Goal: Task Accomplishment & Management: Complete application form

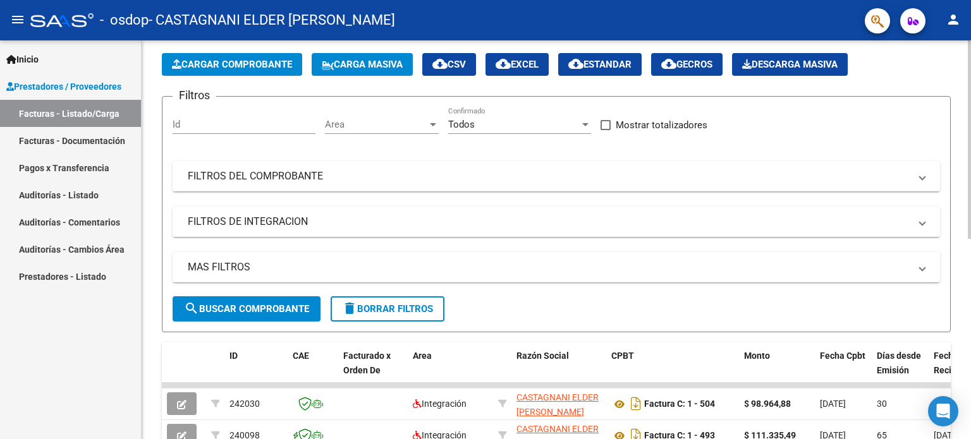
scroll to position [51, 0]
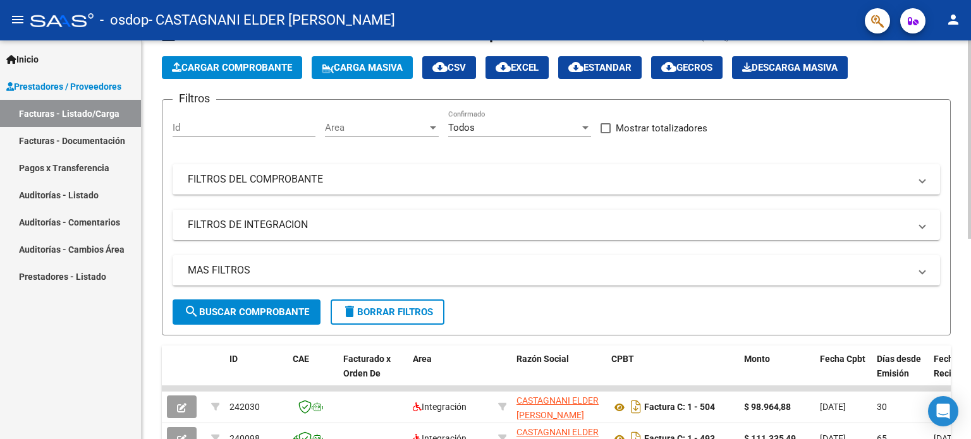
click at [970, 187] on div at bounding box center [968, 165] width 3 height 198
click at [270, 73] on button "Cargar Comprobante" at bounding box center [232, 67] width 140 height 23
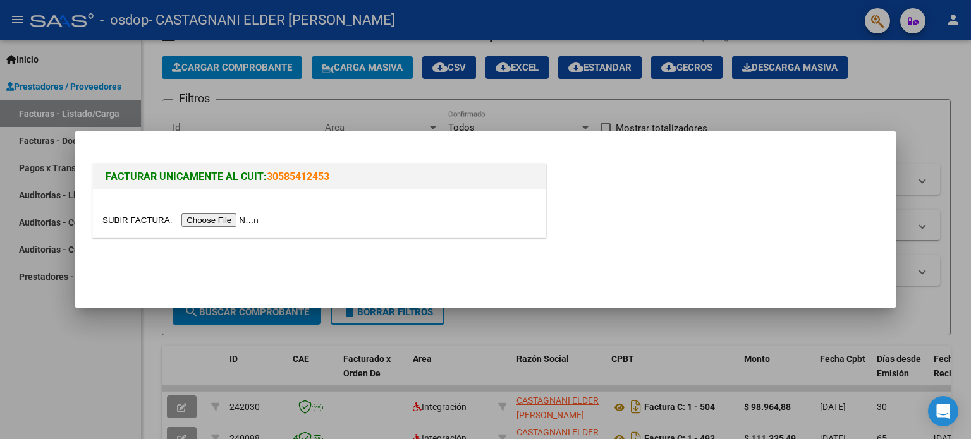
click at [209, 221] on input "file" at bounding box center [182, 220] width 160 height 13
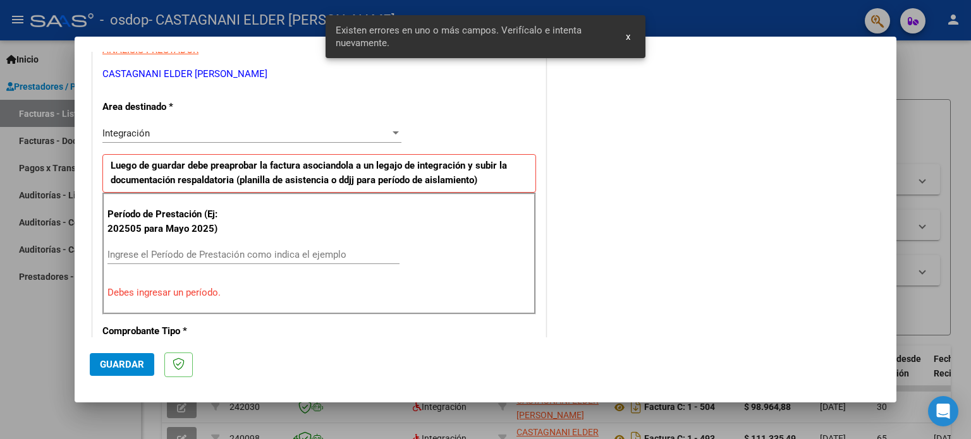
scroll to position [272, 0]
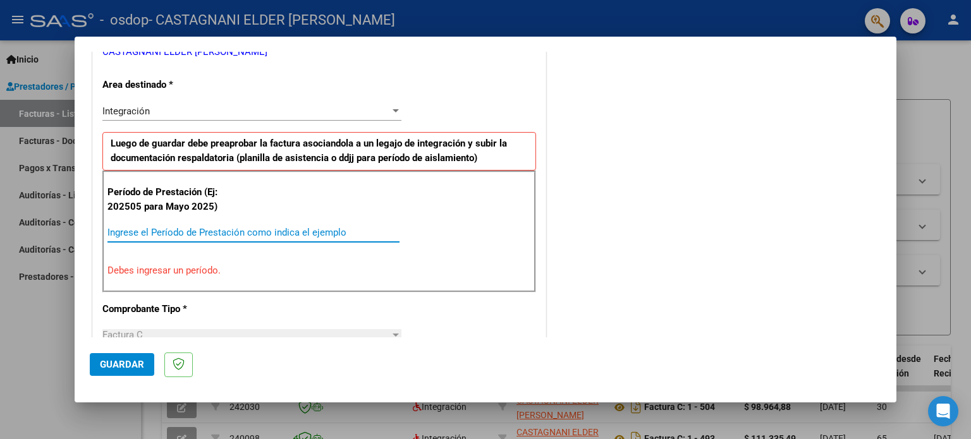
click at [179, 233] on input "Ingrese el Período de Prestación como indica el ejemplo" at bounding box center [253, 232] width 292 height 11
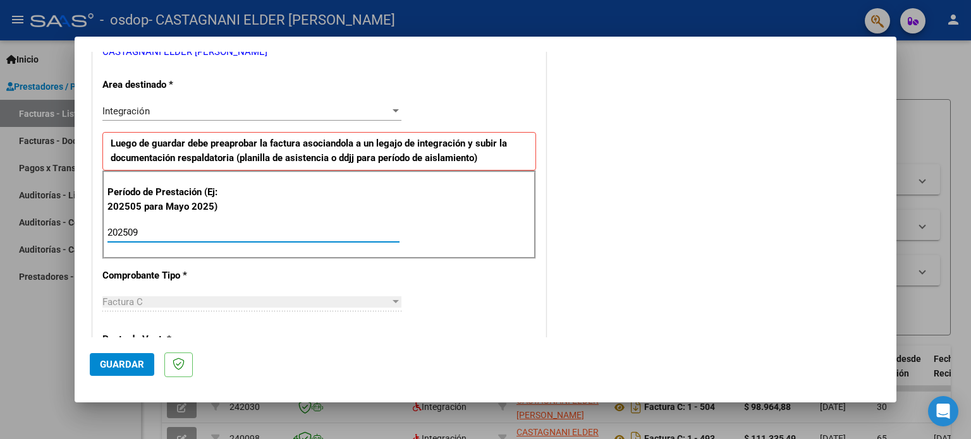
type input "202509"
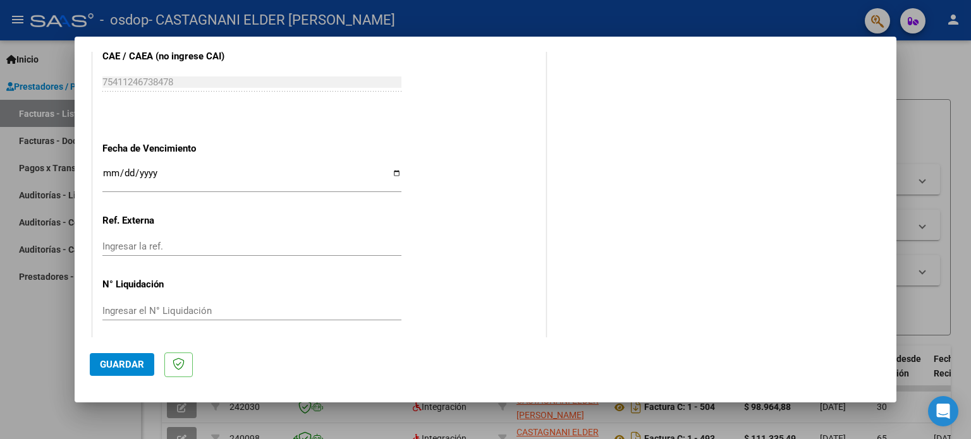
scroll to position [825, 0]
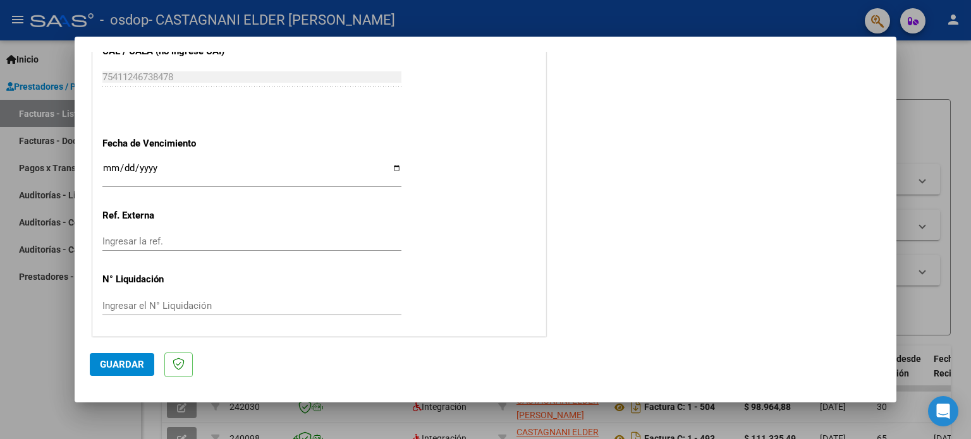
drag, startPoint x: 907, startPoint y: 303, endPoint x: 907, endPoint y: 281, distance: 22.1
click at [907, 281] on div at bounding box center [485, 219] width 971 height 439
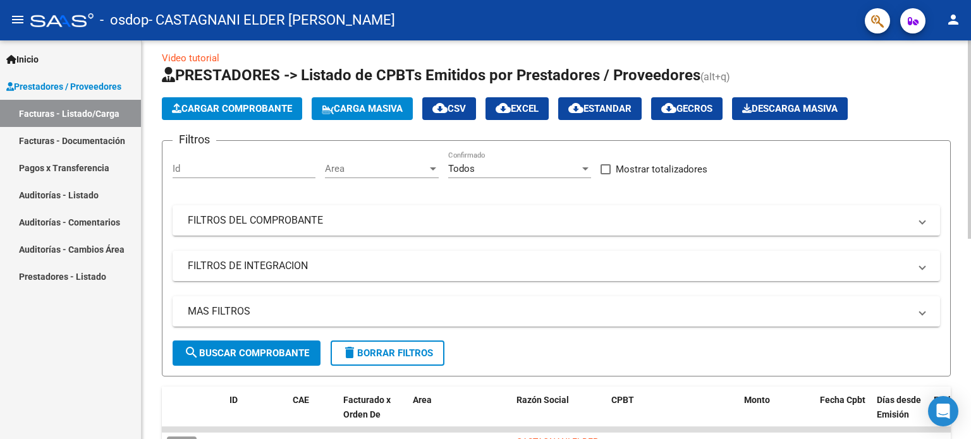
scroll to position [8, 0]
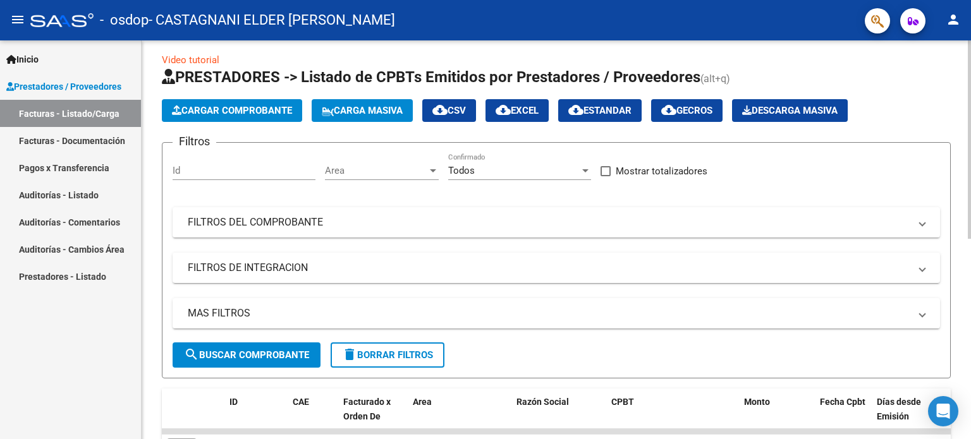
click at [962, 148] on div "Video tutorial PRESTADORES -> Listado de CPBTs Emitidos por Prestadores / Prove…" at bounding box center [558, 430] width 832 height 794
click at [199, 110] on span "Cargar Comprobante" at bounding box center [232, 110] width 120 height 11
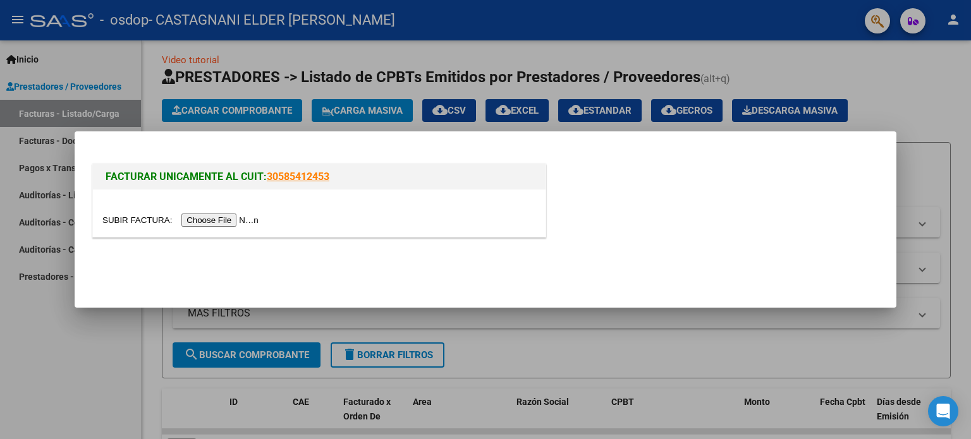
click at [256, 215] on input "file" at bounding box center [182, 220] width 160 height 13
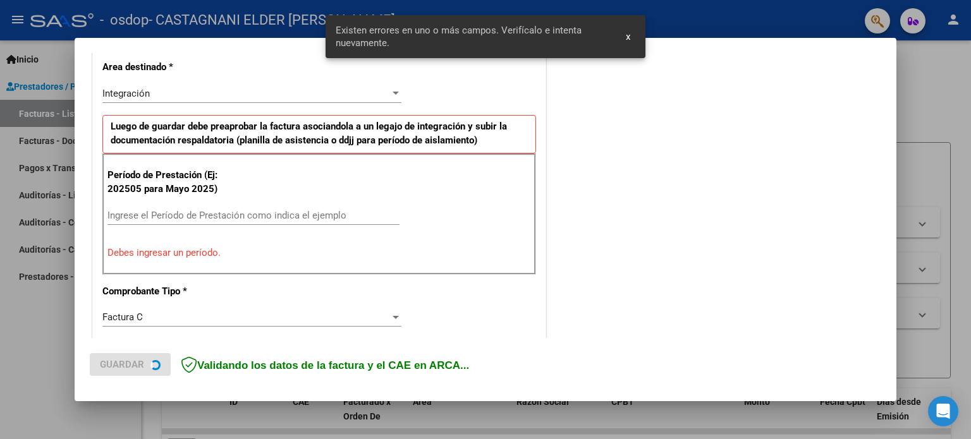
scroll to position [296, 0]
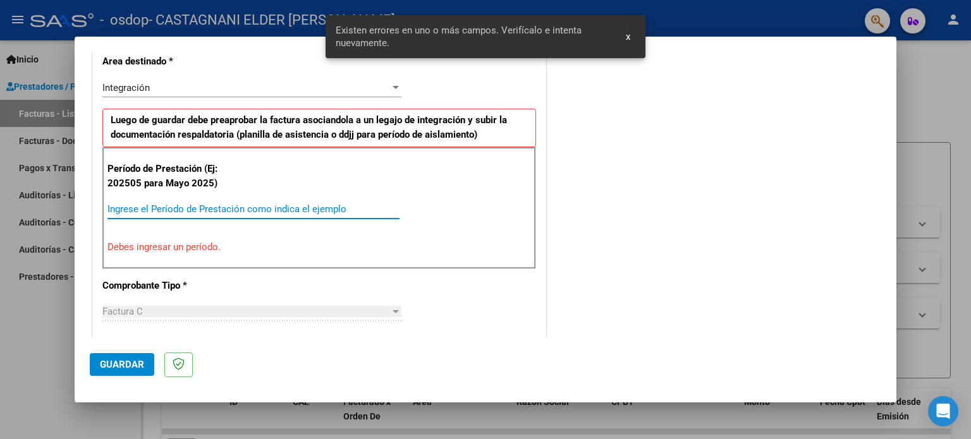
click at [187, 209] on input "Ingrese el Período de Prestación como indica el ejemplo" at bounding box center [253, 208] width 292 height 11
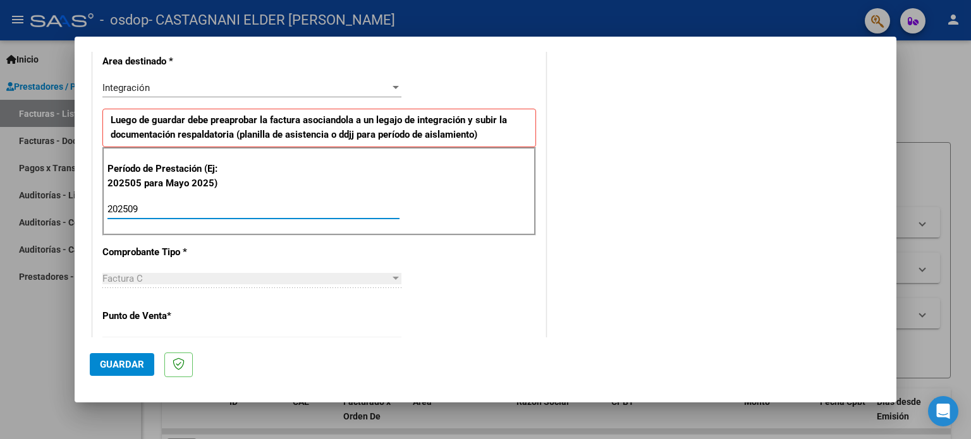
type input "202509"
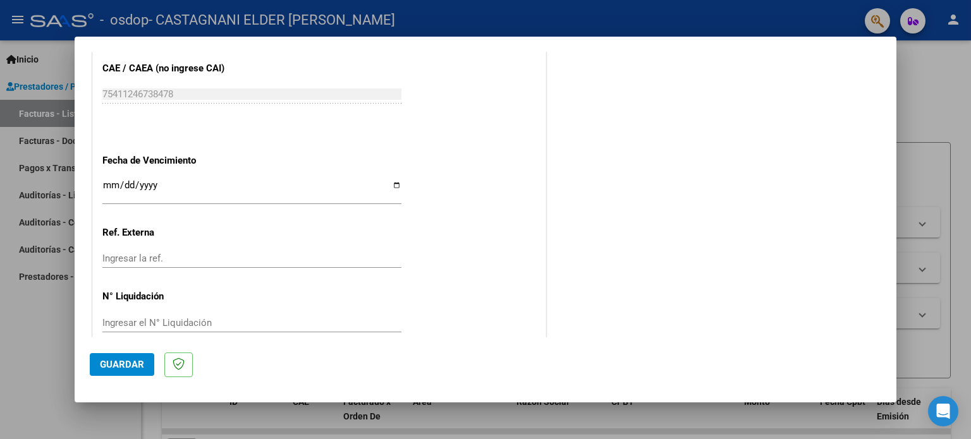
scroll to position [814, 0]
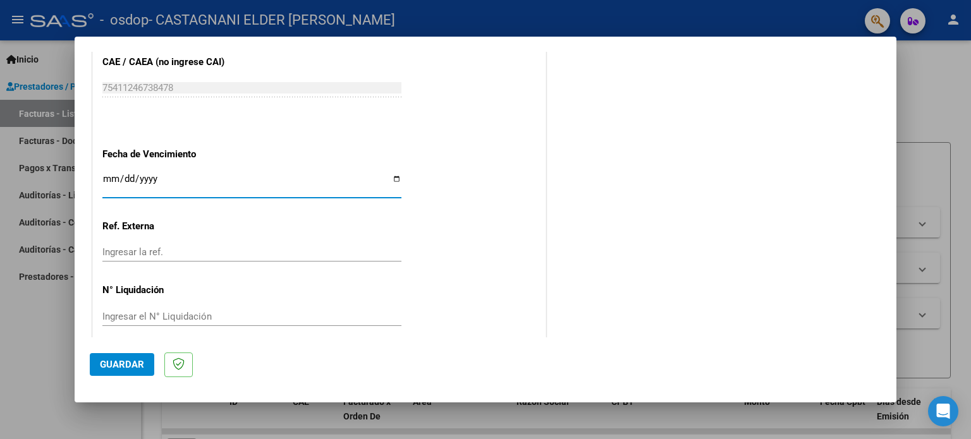
click at [392, 178] on input "Ingresar la fecha" at bounding box center [251, 184] width 299 height 20
type input "[DATE]"
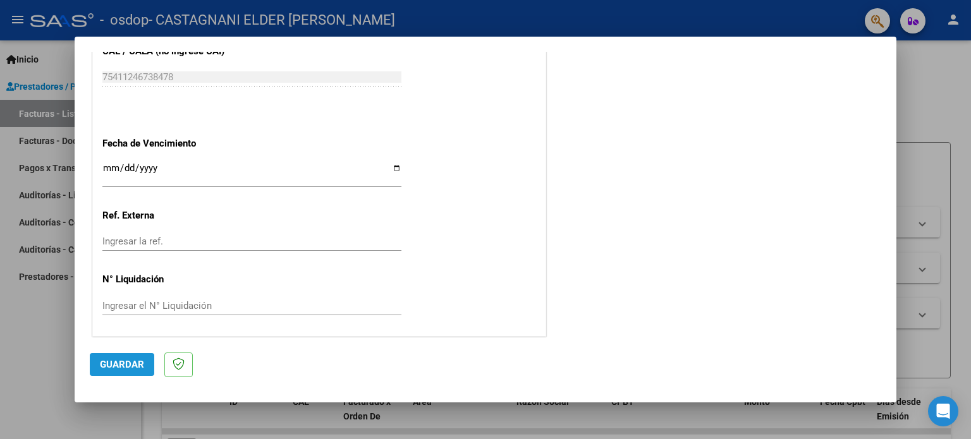
click at [121, 368] on span "Guardar" at bounding box center [122, 364] width 44 height 11
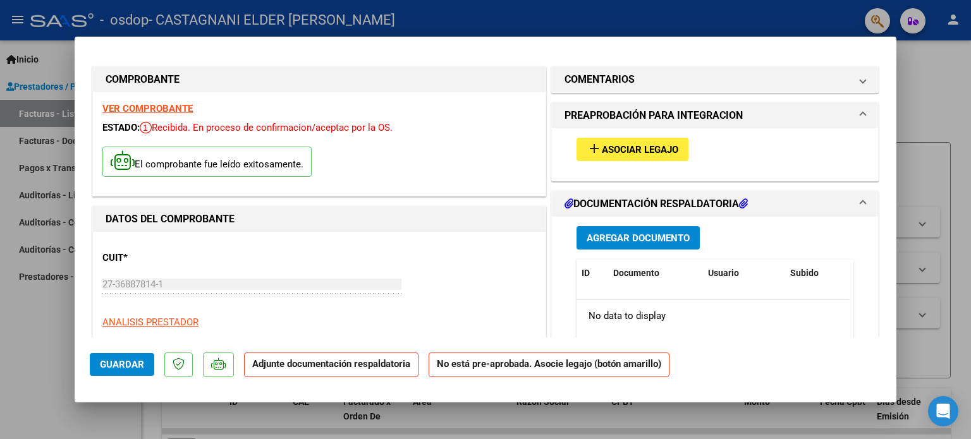
scroll to position [0, 0]
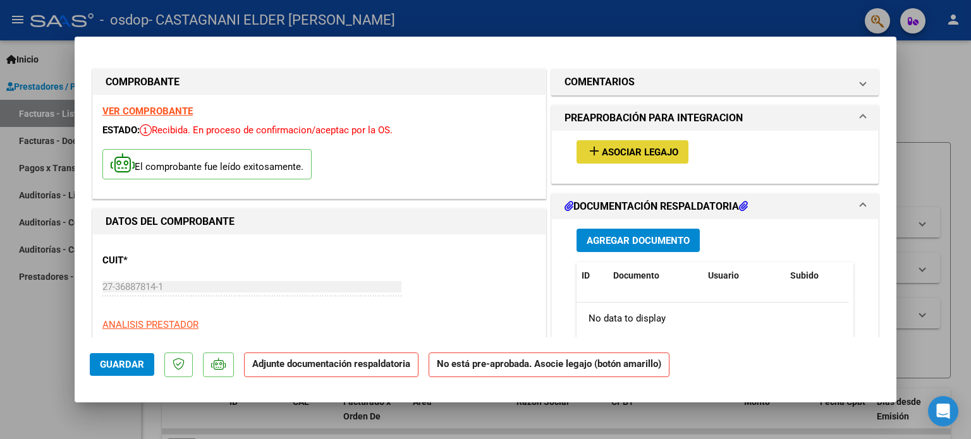
click at [657, 154] on span "Asociar Legajo" at bounding box center [640, 152] width 76 height 11
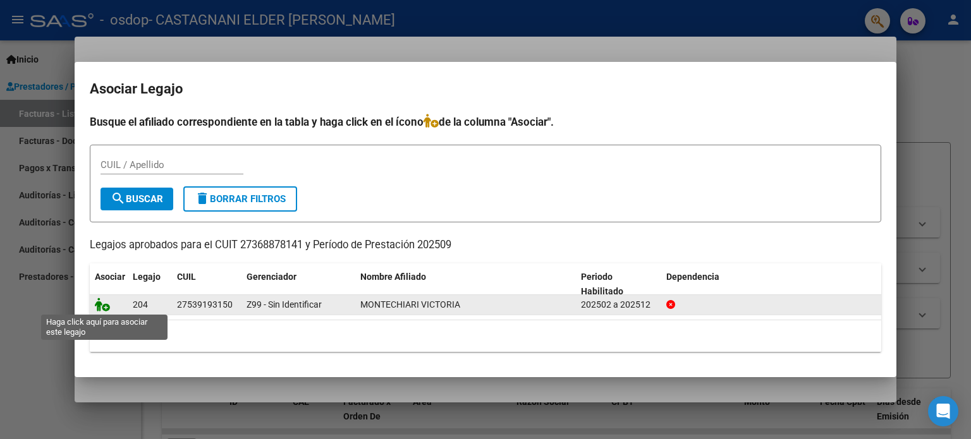
click at [100, 308] on icon at bounding box center [102, 305] width 15 height 14
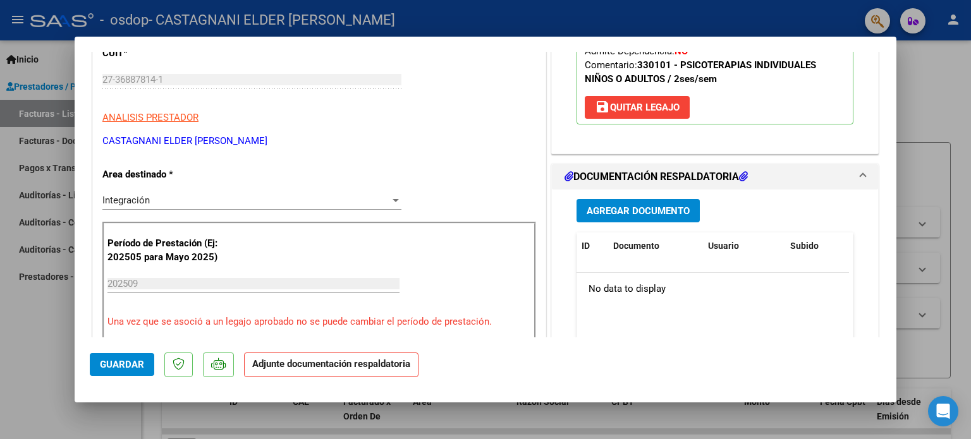
scroll to position [200, 0]
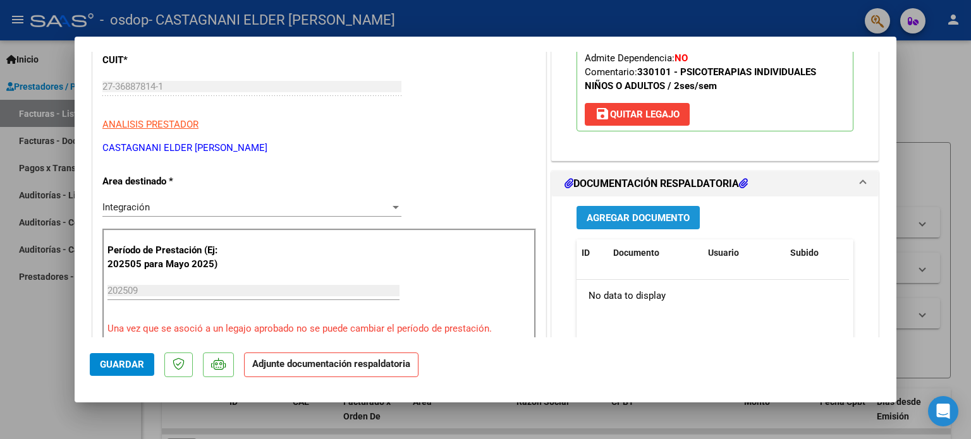
click at [657, 220] on span "Agregar Documento" at bounding box center [637, 217] width 103 height 11
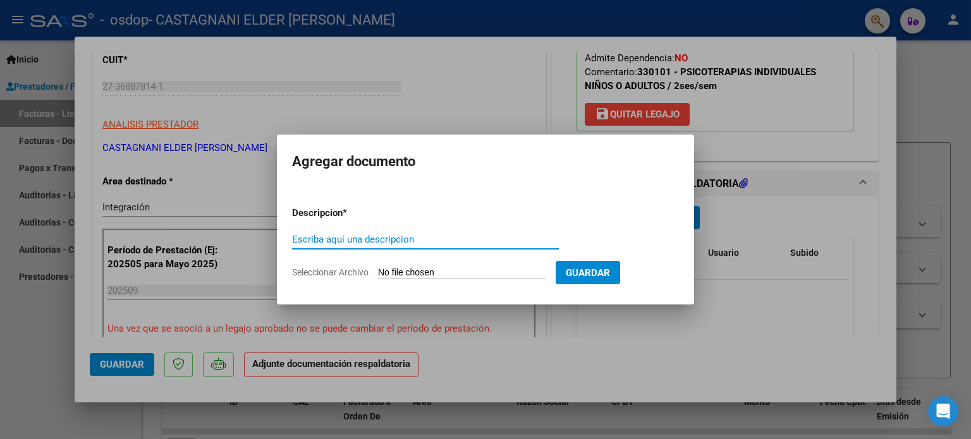
click at [471, 242] on input "Escriba aquí una descripcion" at bounding box center [425, 239] width 267 height 11
type input "Planilla de asistencia"
click at [466, 272] on input "Seleccionar Archivo" at bounding box center [461, 273] width 167 height 12
type input "C:\fakepath\Planilla de asistencia [DATE].pdf"
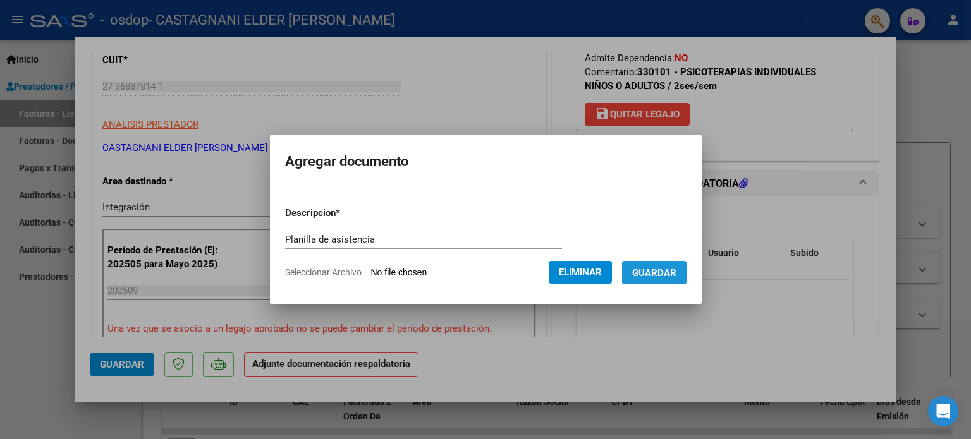
click at [676, 268] on span "Guardar" at bounding box center [654, 272] width 44 height 11
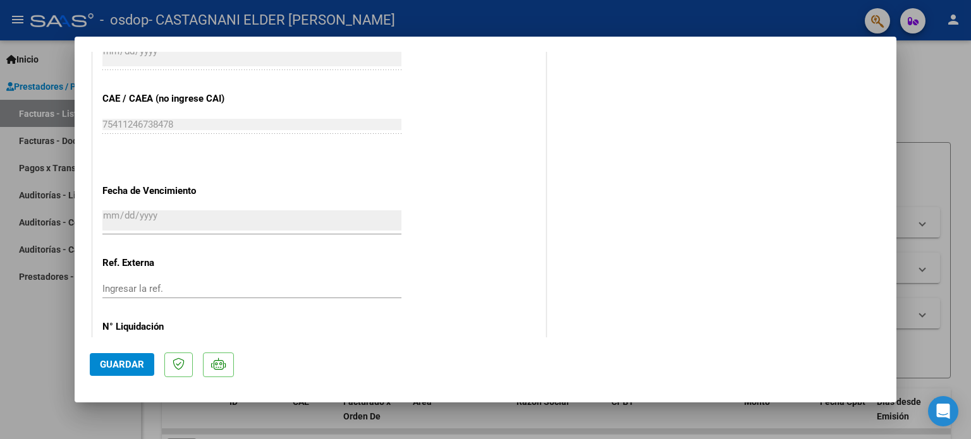
scroll to position [796, 0]
click at [125, 361] on span "Guardar" at bounding box center [122, 364] width 44 height 11
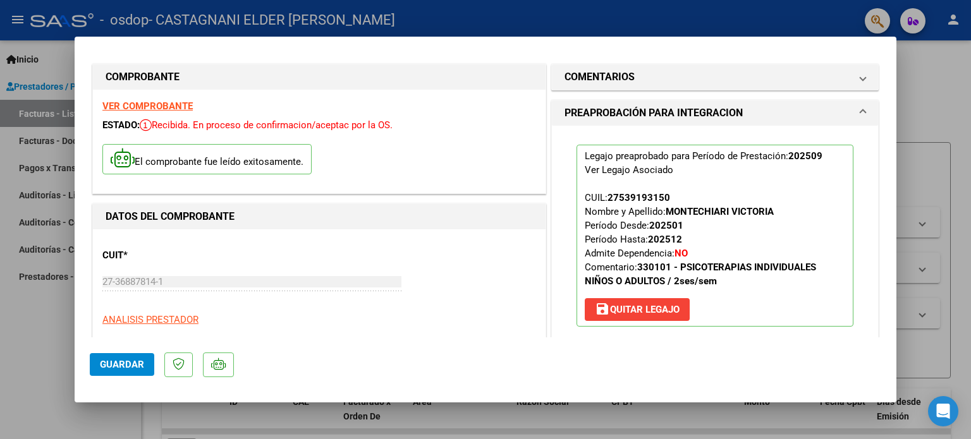
scroll to position [0, 0]
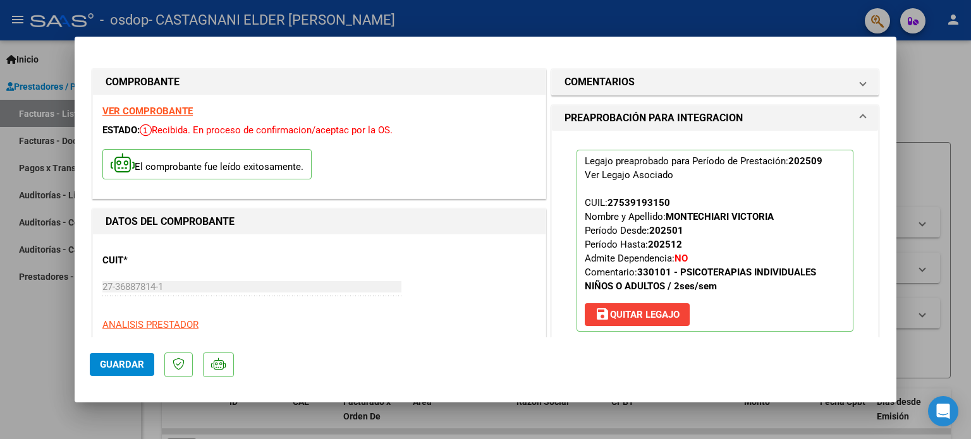
click at [929, 75] on div at bounding box center [485, 219] width 971 height 439
type input "$ 0,00"
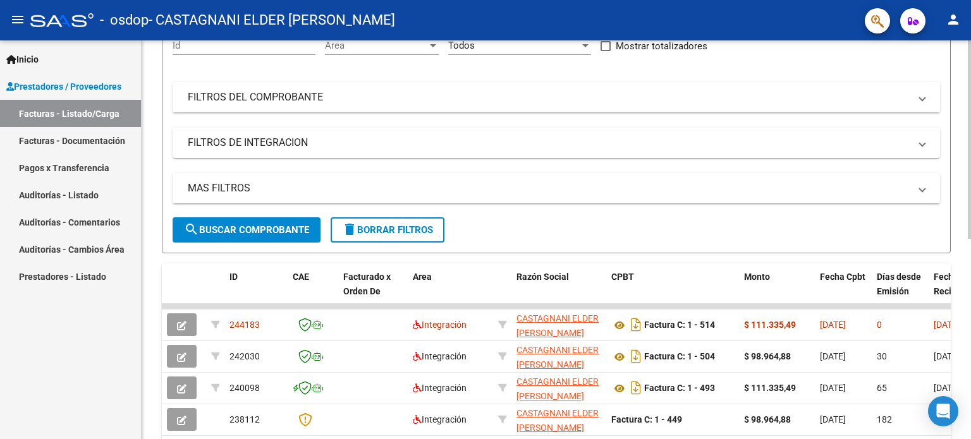
scroll to position [136, 0]
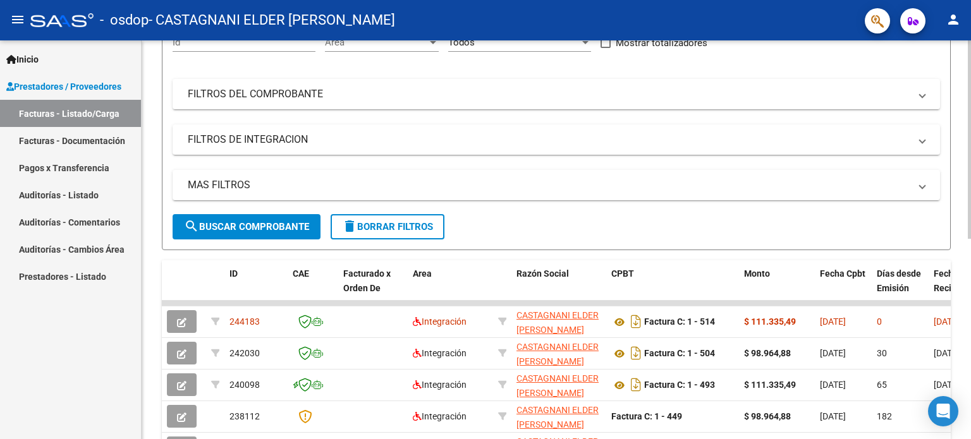
click at [968, 121] on div at bounding box center [968, 208] width 3 height 198
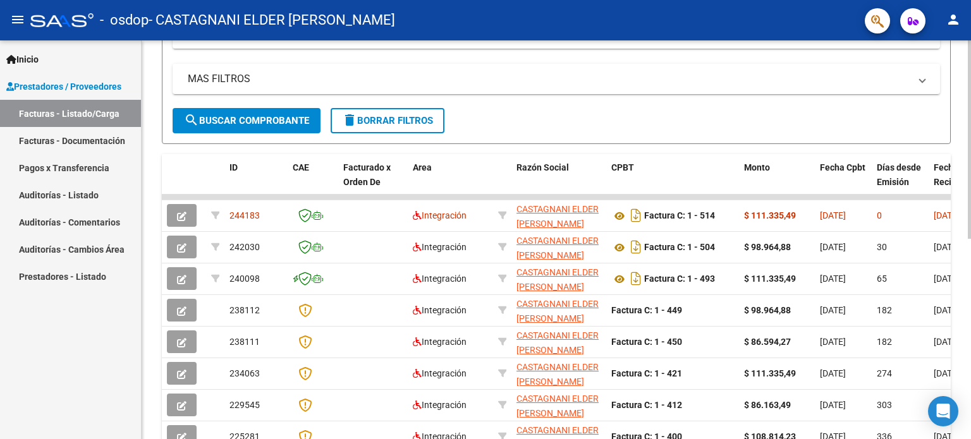
scroll to position [249, 0]
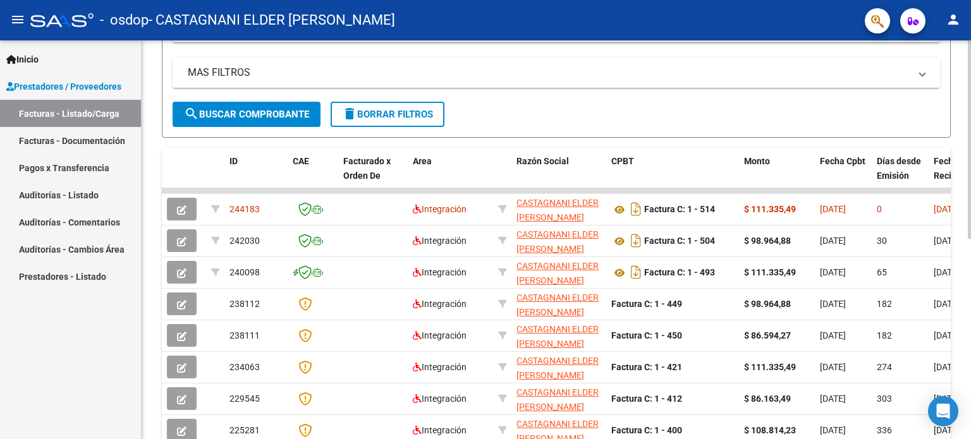
click at [960, 298] on div "Video tutorial PRESTADORES -> Listado de CPBTs Emitidos por Prestadores / Prove…" at bounding box center [558, 189] width 832 height 794
